Goal: Book appointment/travel/reservation

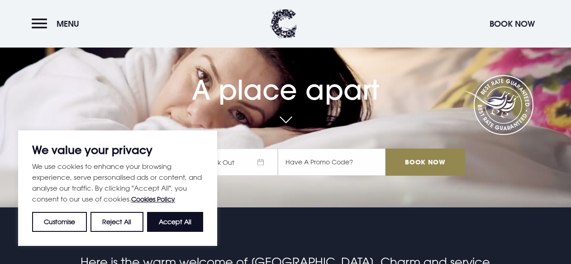
scroll to position [73, 0]
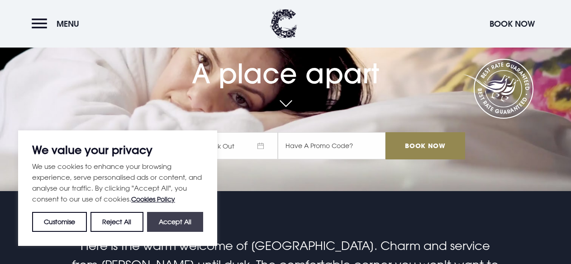
click at [176, 220] on button "Accept All" at bounding box center [175, 222] width 56 height 20
checkbox input "true"
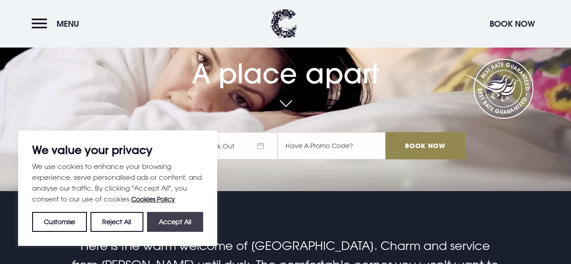
checkbox input "true"
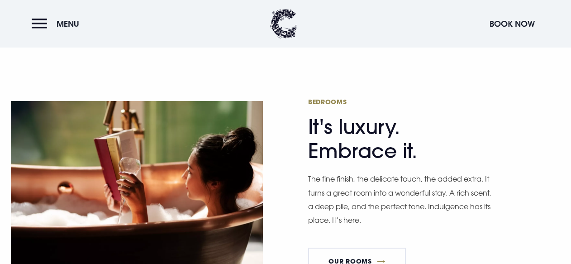
scroll to position [0, 0]
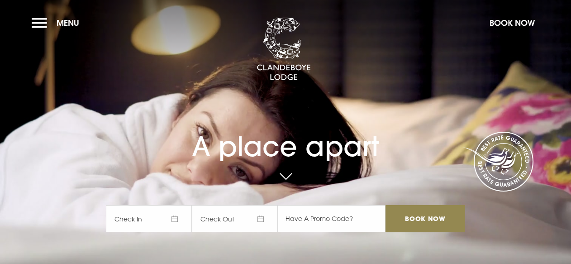
click at [162, 217] on span "Check In" at bounding box center [149, 218] width 86 height 27
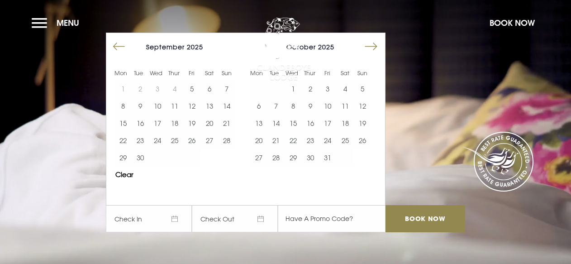
click at [372, 43] on button "Move forward to switch to the next month." at bounding box center [370, 46] width 17 height 17
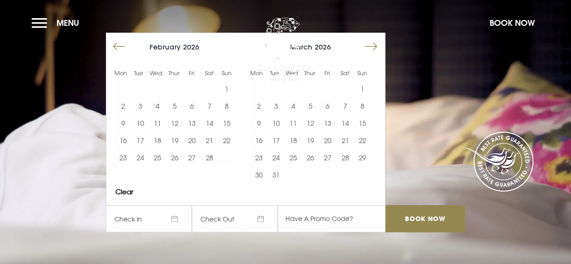
click at [372, 43] on button "Move forward to switch to the next month." at bounding box center [370, 46] width 17 height 17
click at [372, 46] on button "Move forward to switch to the next month." at bounding box center [370, 46] width 17 height 17
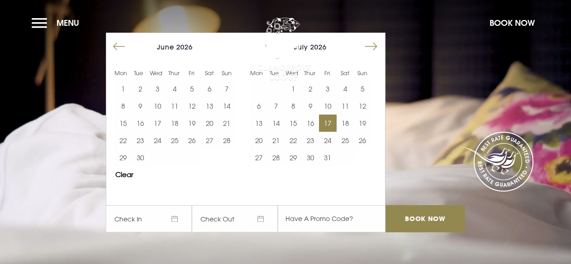
click at [332, 122] on button "17" at bounding box center [327, 122] width 17 height 17
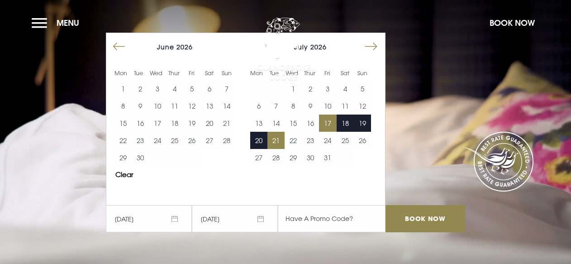
click at [277, 140] on button "21" at bounding box center [275, 140] width 17 height 17
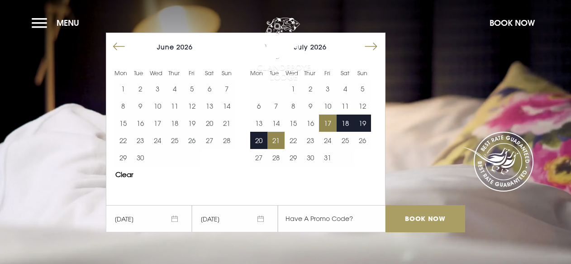
click at [427, 218] on input "Book Now" at bounding box center [425, 218] width 80 height 27
